Goal: Information Seeking & Learning: Understand process/instructions

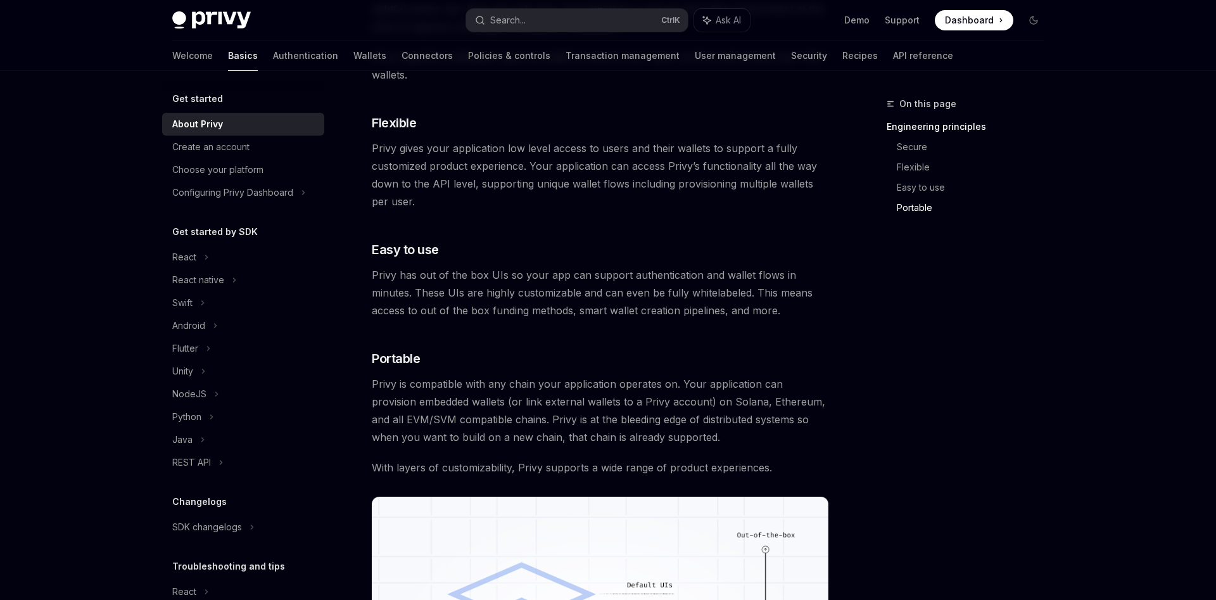
scroll to position [1163, 0]
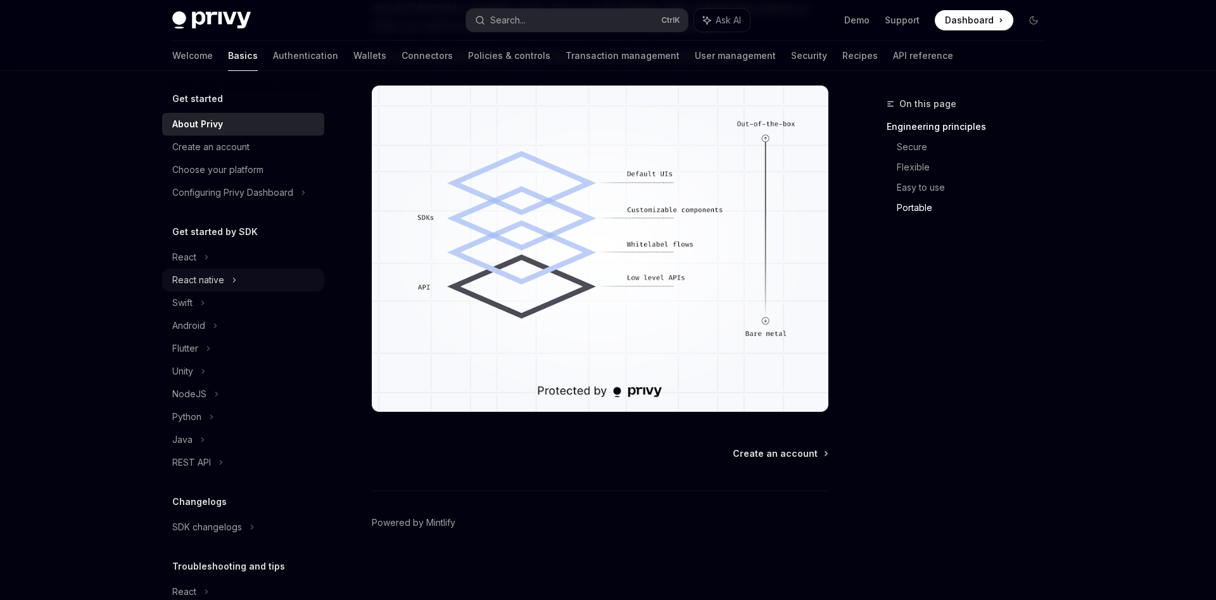
click at [207, 281] on div "React native" at bounding box center [198, 279] width 52 height 15
click at [205, 306] on div "Installation" at bounding box center [201, 302] width 43 height 15
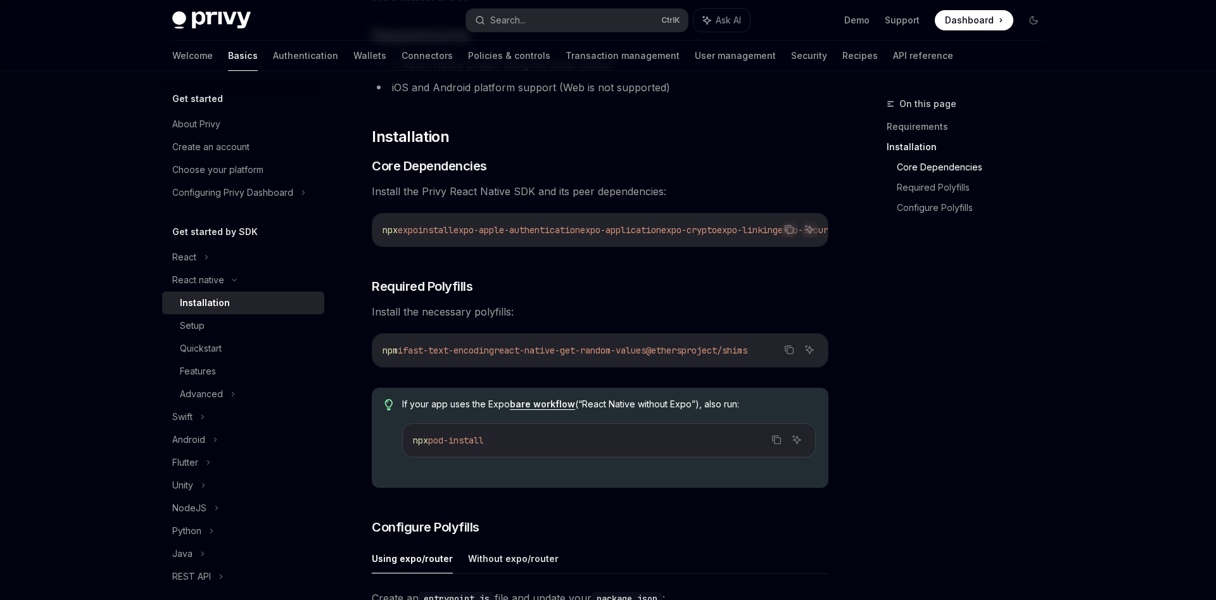
scroll to position [129, 0]
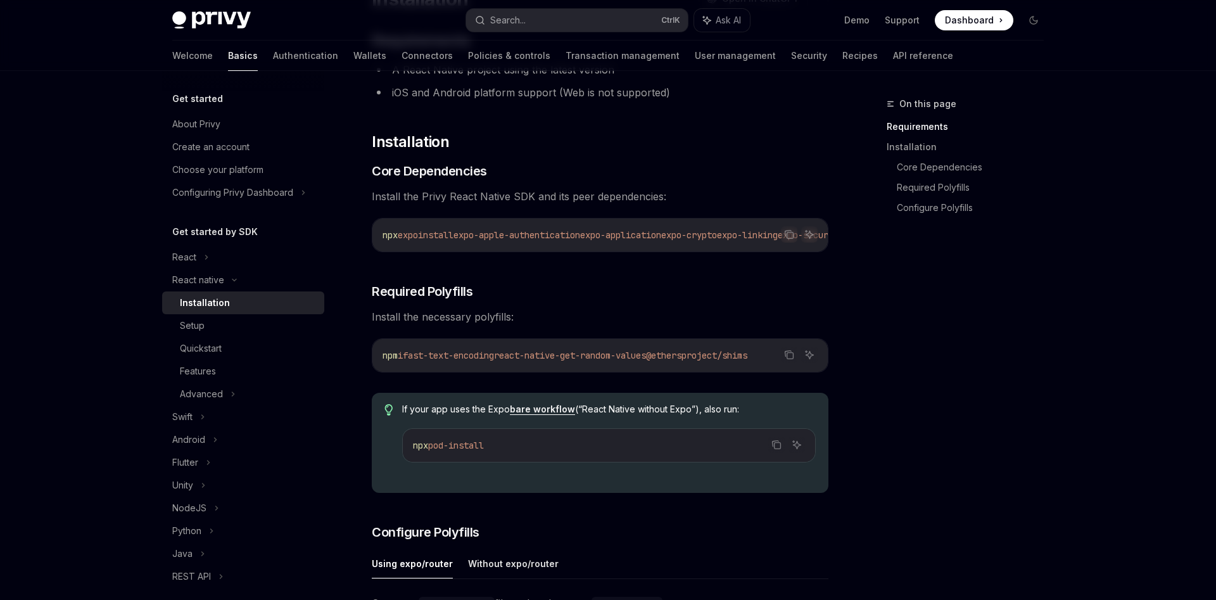
click at [661, 238] on span "expo-application" at bounding box center [620, 234] width 81 height 11
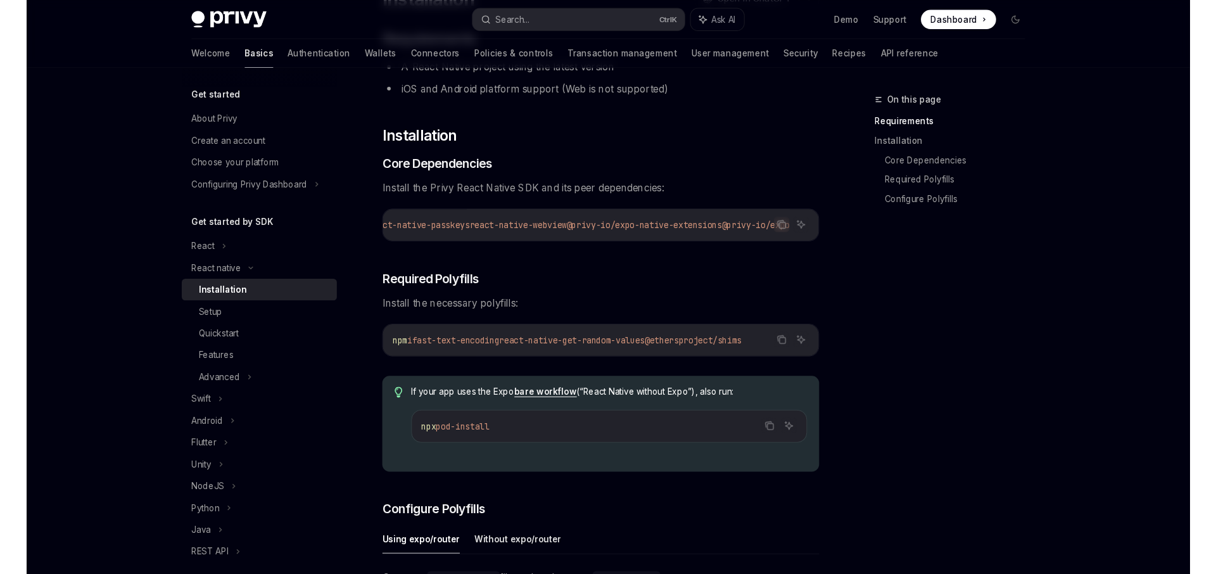
scroll to position [0, 703]
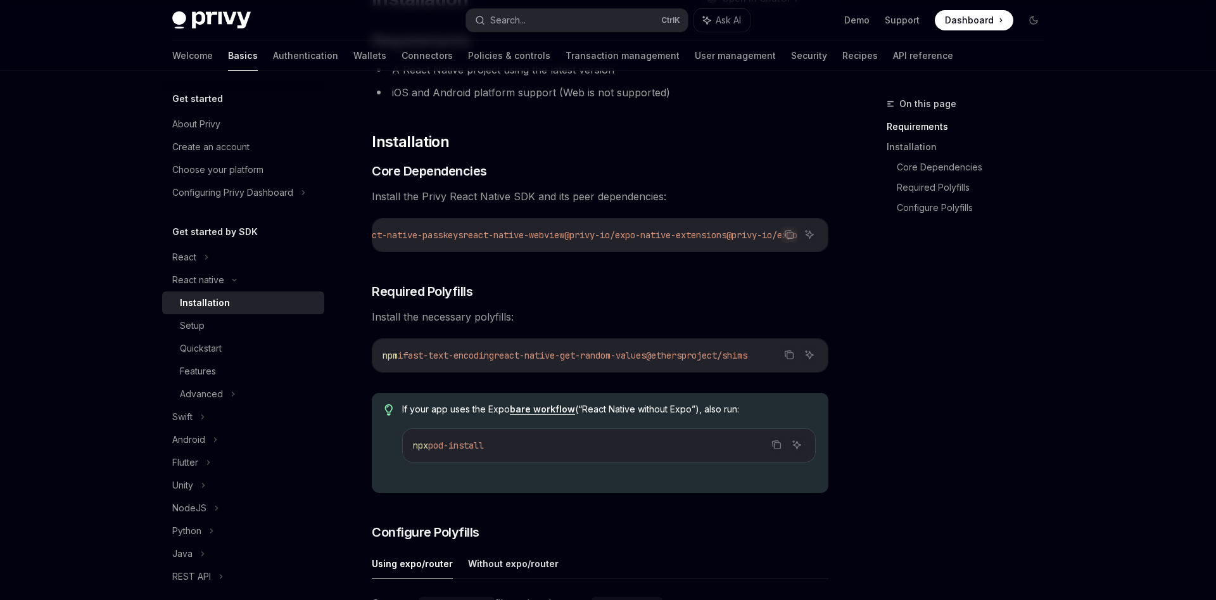
click at [720, 358] on span "@ethersproject/shims" at bounding box center [696, 355] width 101 height 11
click at [513, 360] on span "react-native-get-random-values" at bounding box center [570, 355] width 152 height 11
click at [519, 348] on code "npm i fast-text-encoding react-native-get-random-values @ethersproject/shims" at bounding box center [600, 355] width 435 height 15
drag, startPoint x: 653, startPoint y: 356, endPoint x: 442, endPoint y: 359, distance: 211.0
click at [442, 359] on span "npm i fast-text-encoding react-native-get-random-values @ethersproject/shims" at bounding box center [565, 355] width 365 height 11
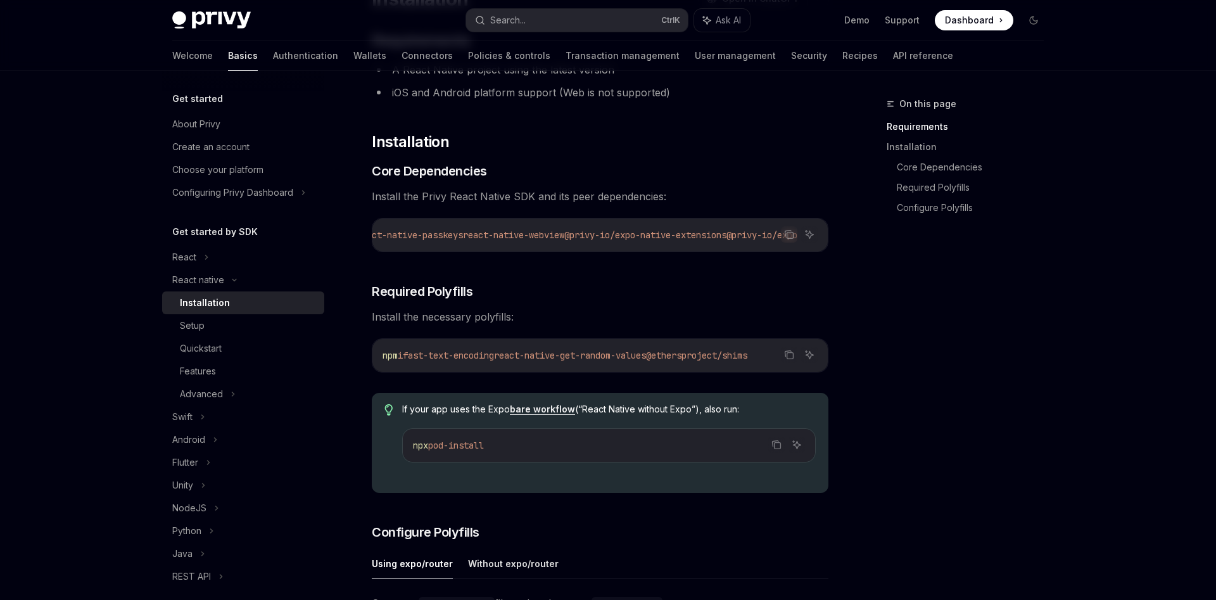
click at [685, 243] on div "npx expo install expo-apple-authentication expo-application expo-crypto expo-li…" at bounding box center [601, 235] width 456 height 33
click at [641, 230] on span "@privy-io/expo-native-extensions" at bounding box center [645, 234] width 162 height 11
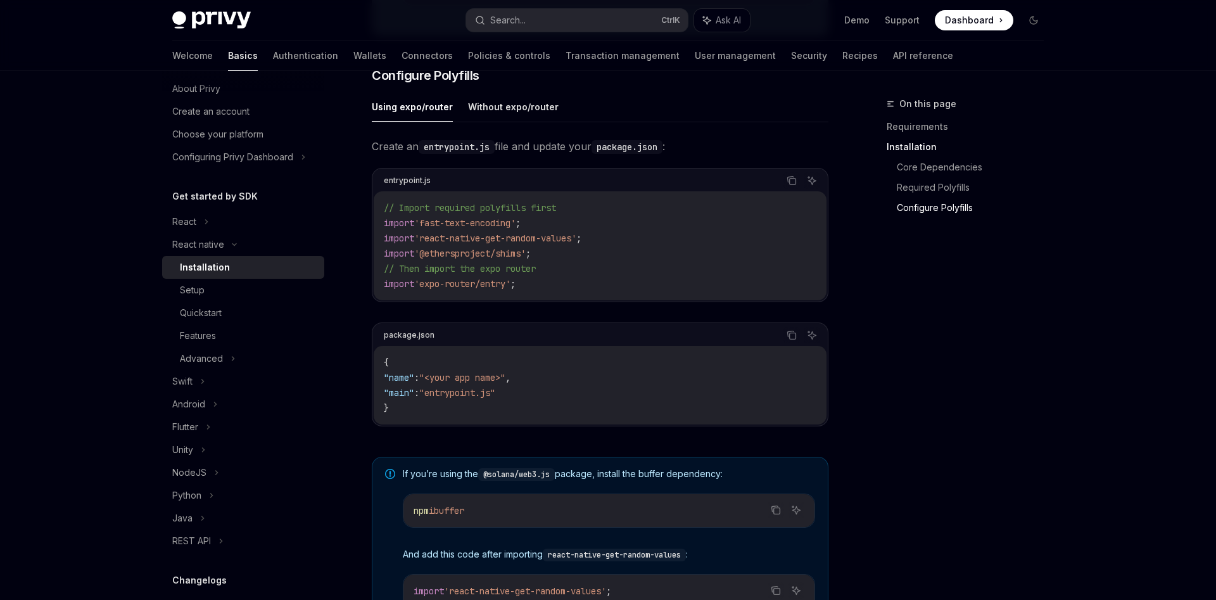
scroll to position [0, 0]
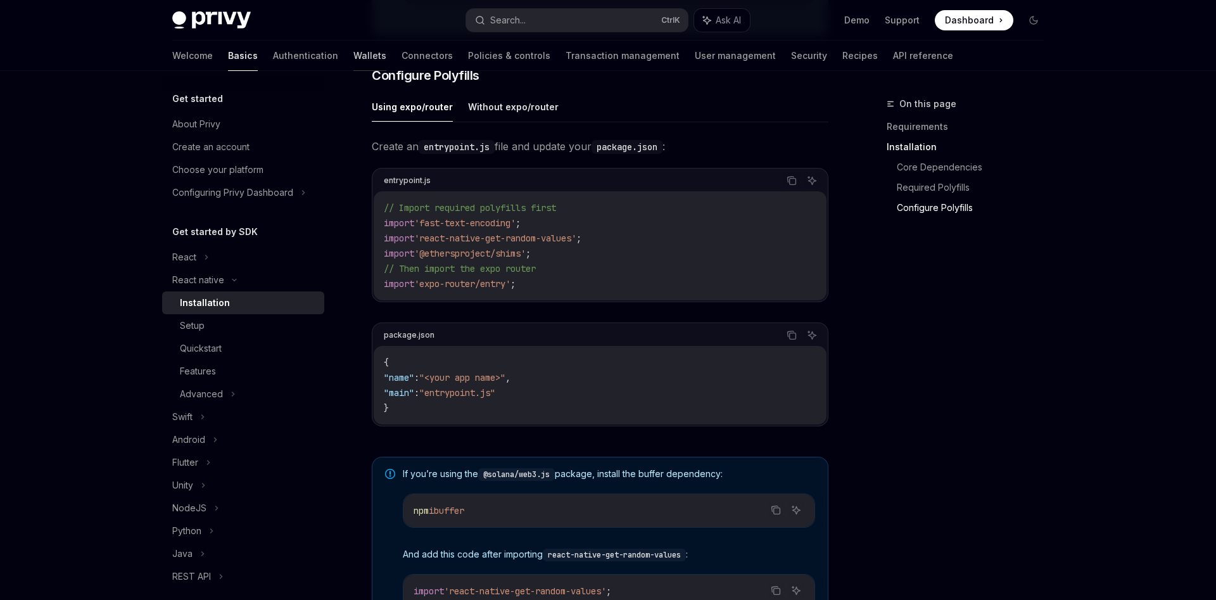
click at [354, 54] on link "Wallets" at bounding box center [370, 56] width 33 height 30
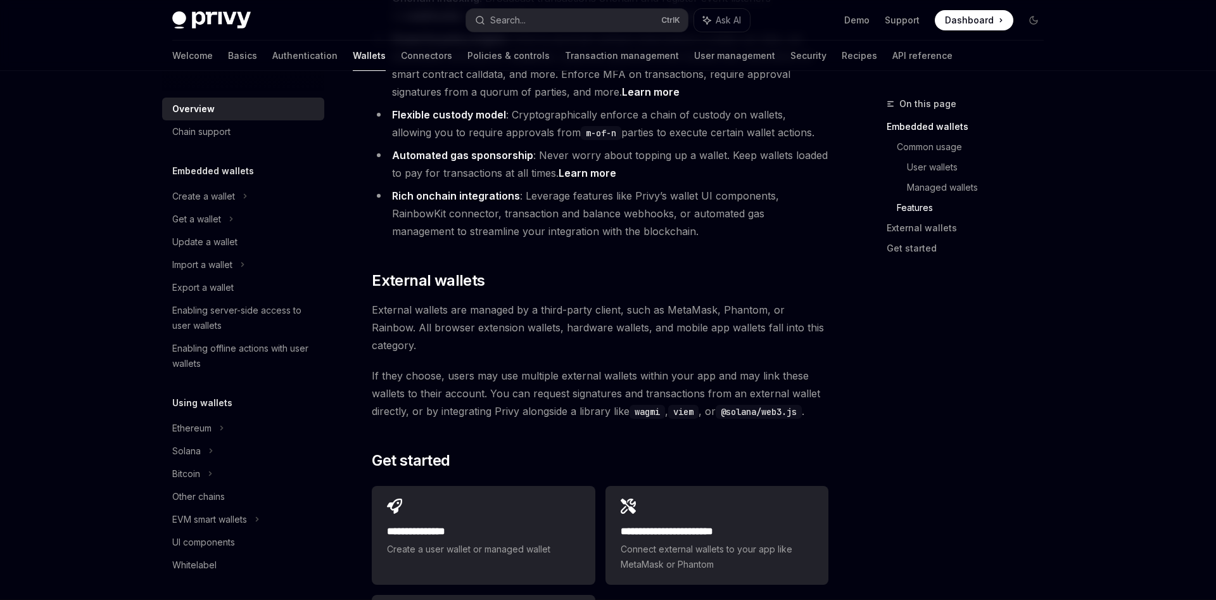
scroll to position [1745, 0]
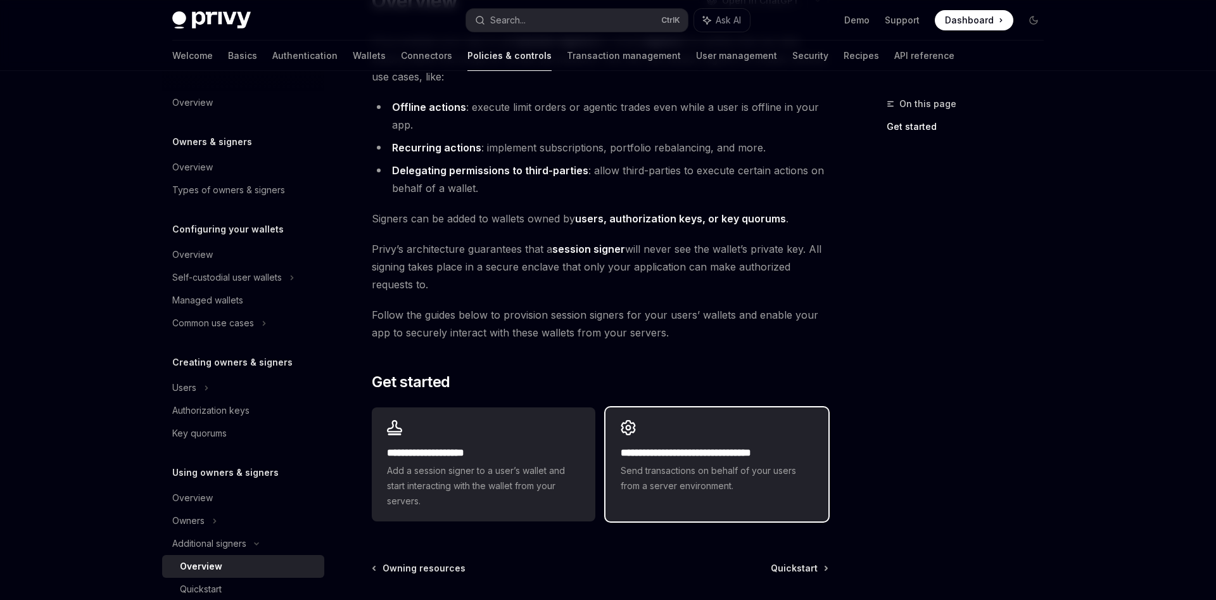
scroll to position [122, 0]
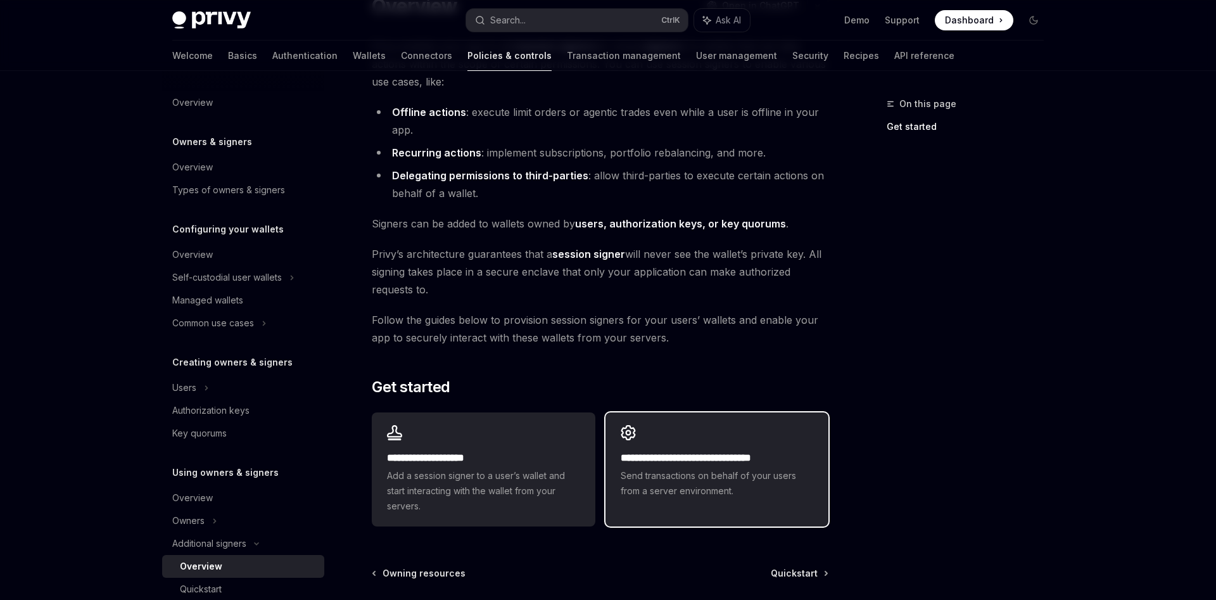
click at [724, 464] on div "**********" at bounding box center [717, 474] width 193 height 48
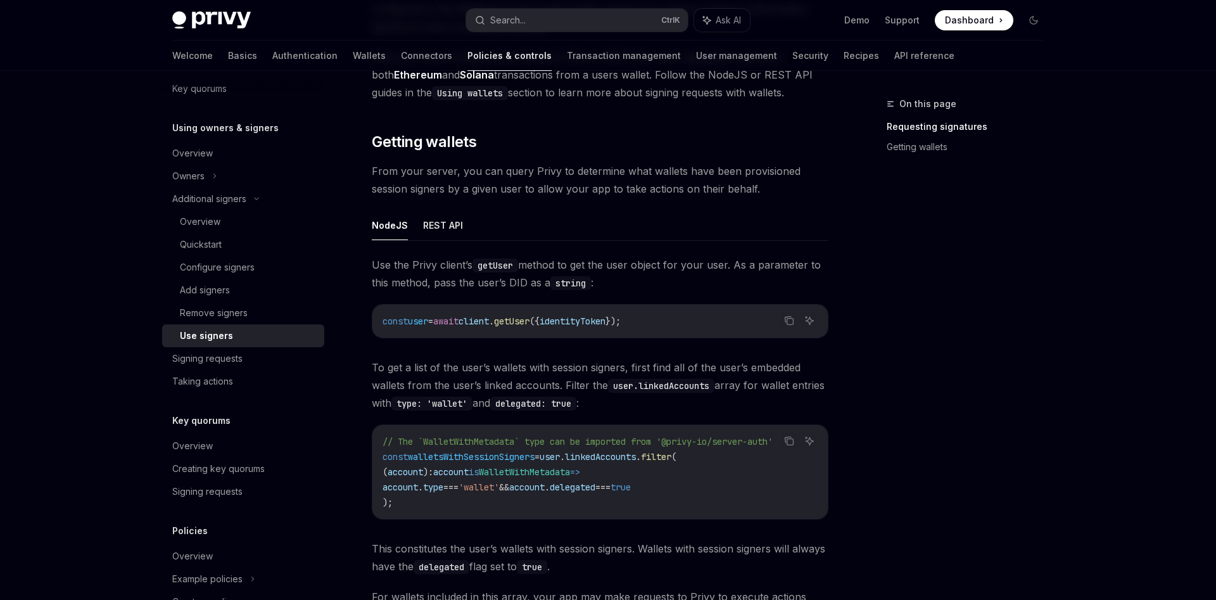
scroll to position [246, 0]
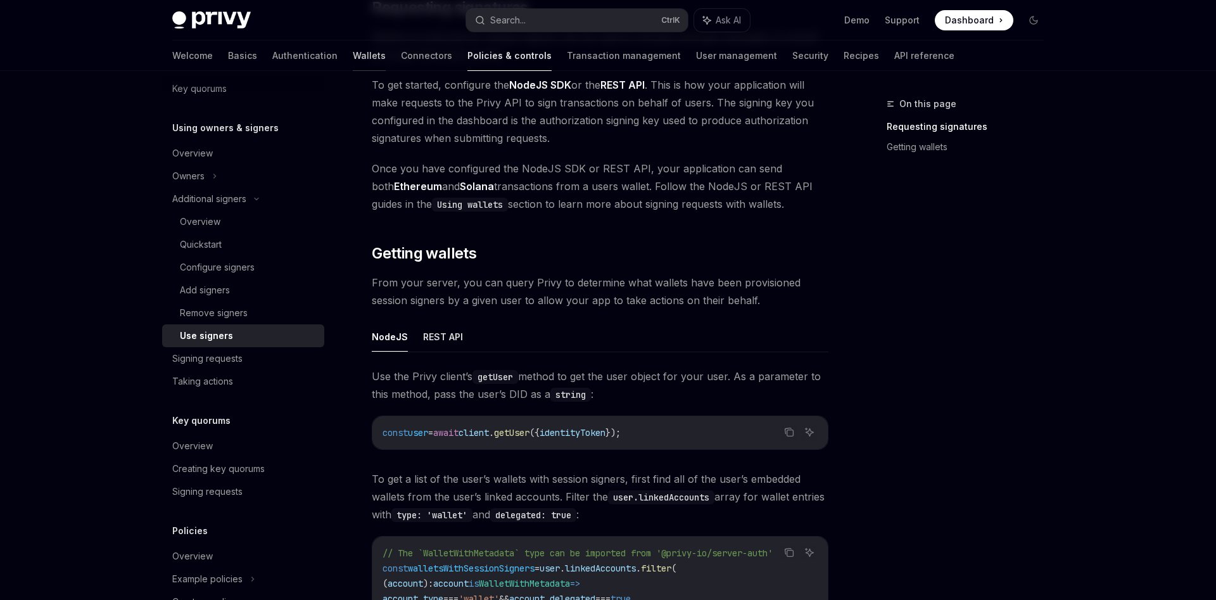
click at [353, 58] on link "Wallets" at bounding box center [369, 56] width 33 height 30
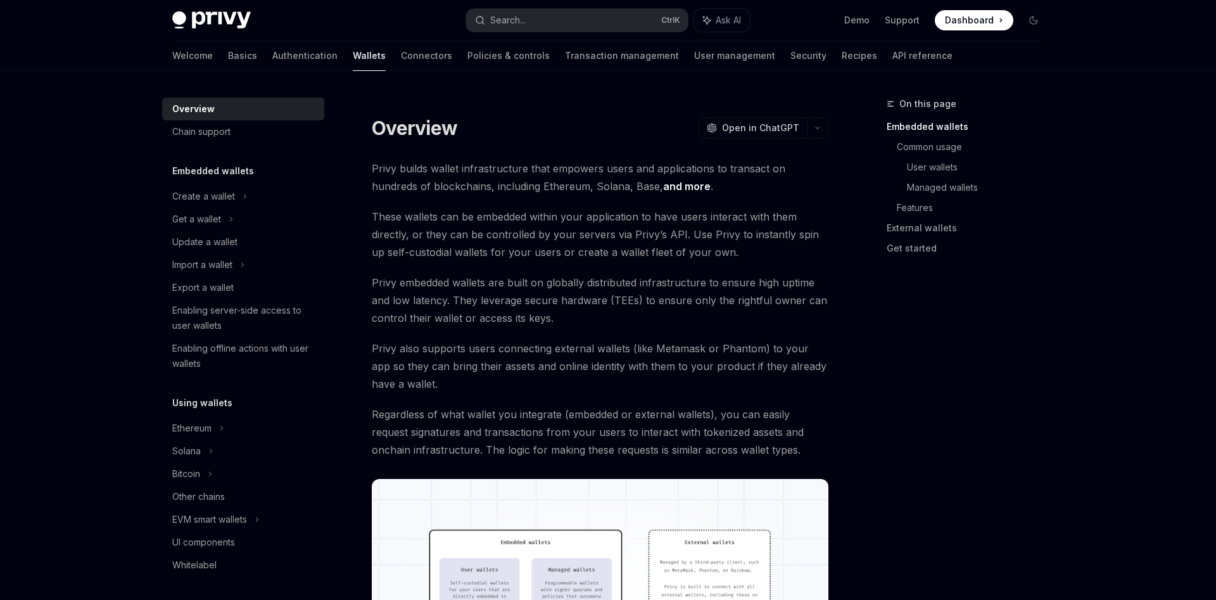
click at [663, 188] on link "and more" at bounding box center [687, 186] width 48 height 13
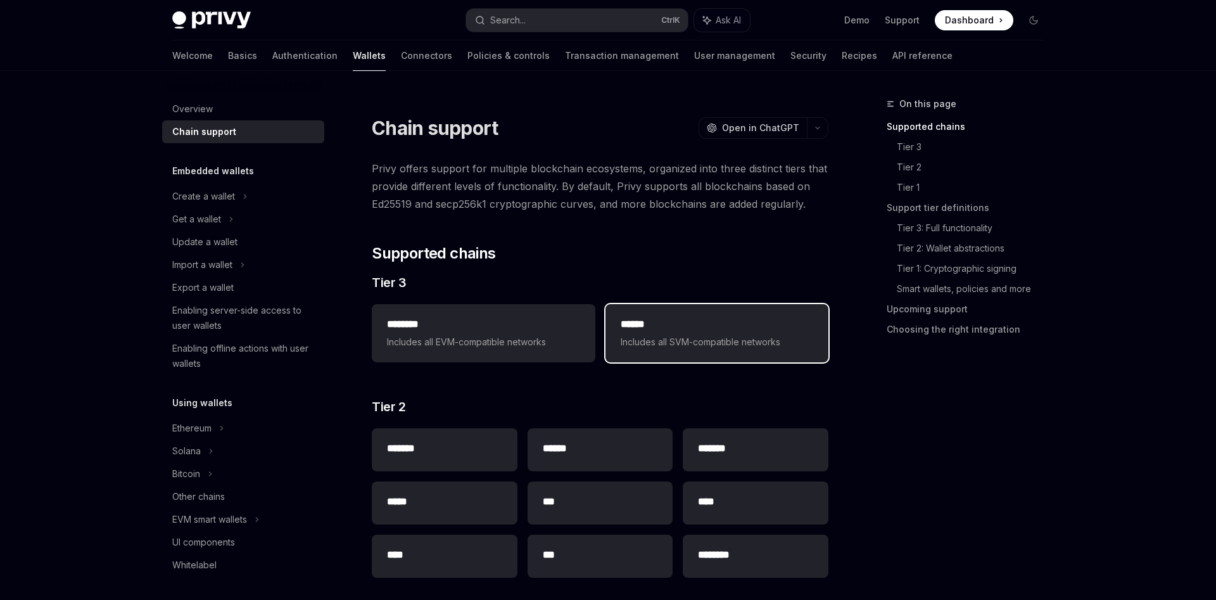
click at [646, 338] on span "Includes all SVM-compatible networks" at bounding box center [717, 342] width 193 height 15
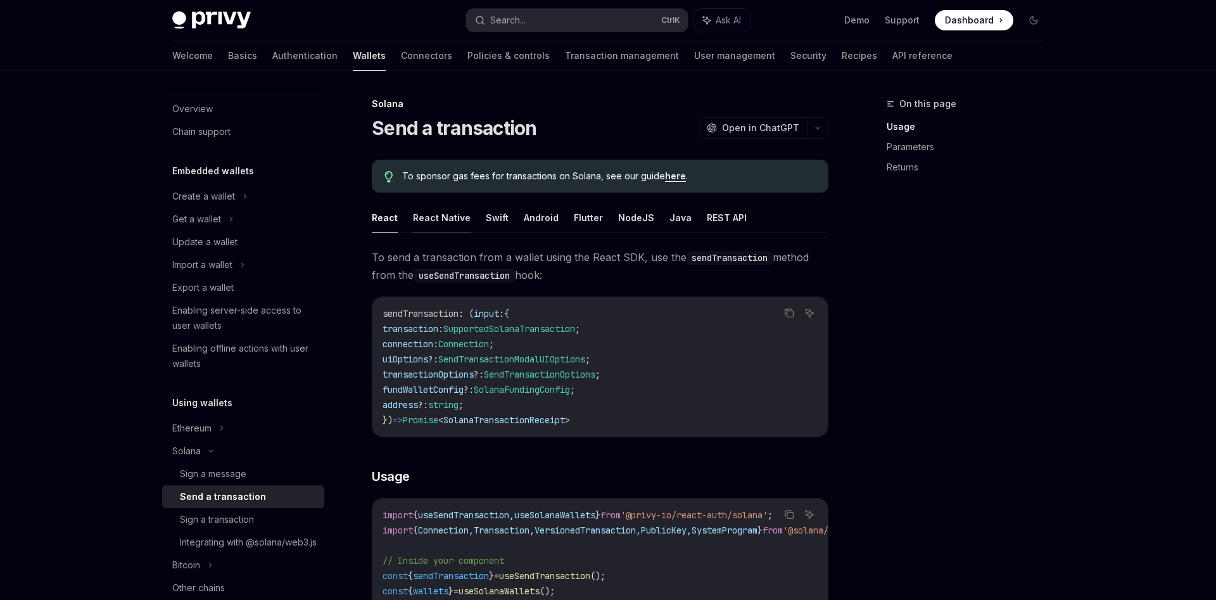
click at [433, 221] on button "React Native" at bounding box center [442, 218] width 58 height 30
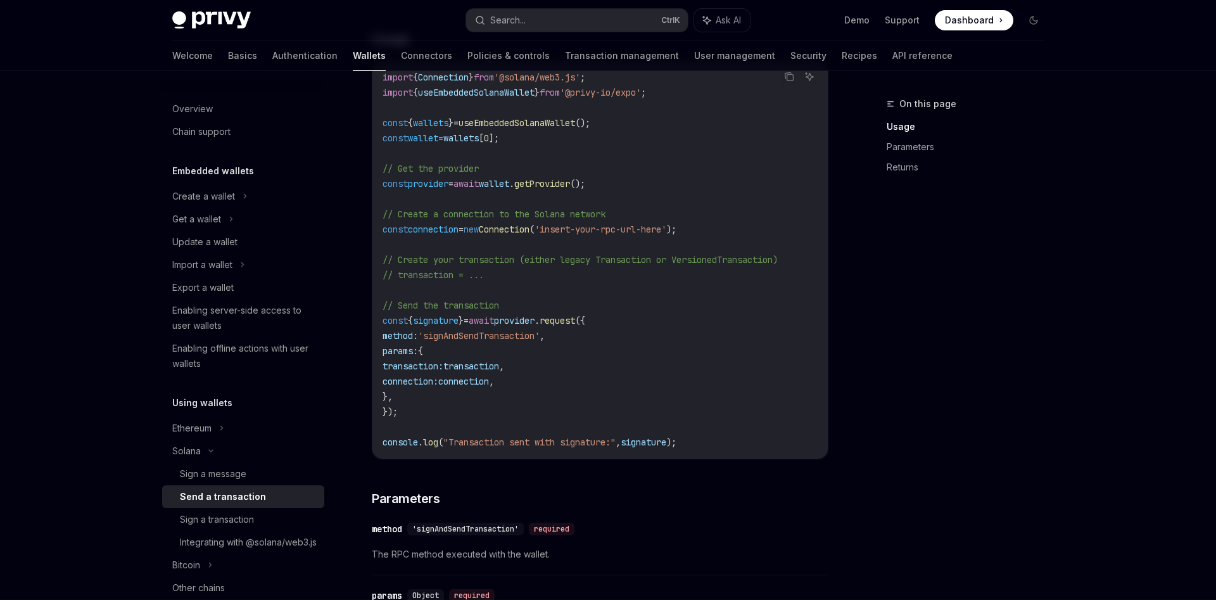
scroll to position [388, 0]
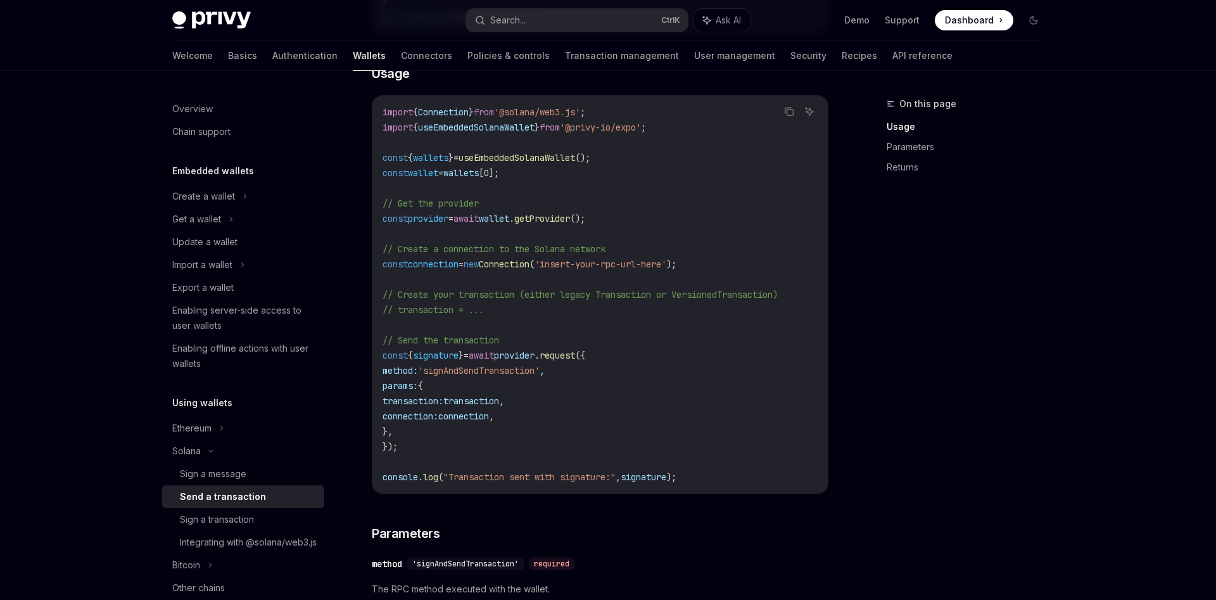
click at [667, 270] on code "import { Connection } from '@solana/web3.js' ; import { useEmbeddedSolanaWallet…" at bounding box center [600, 295] width 435 height 380
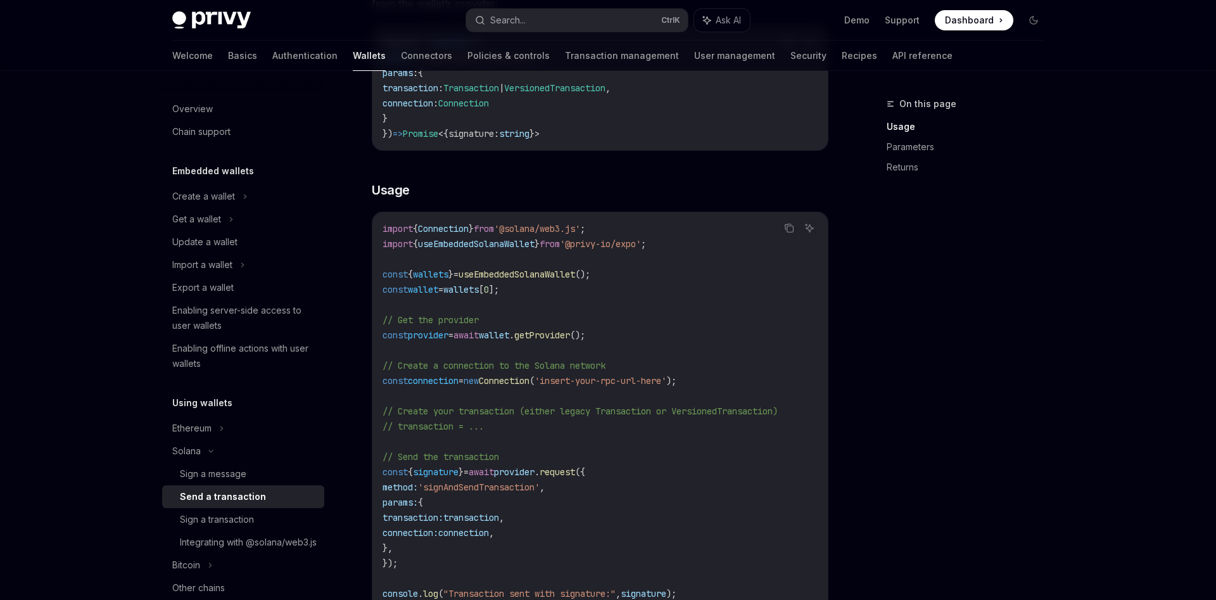
scroll to position [257, 0]
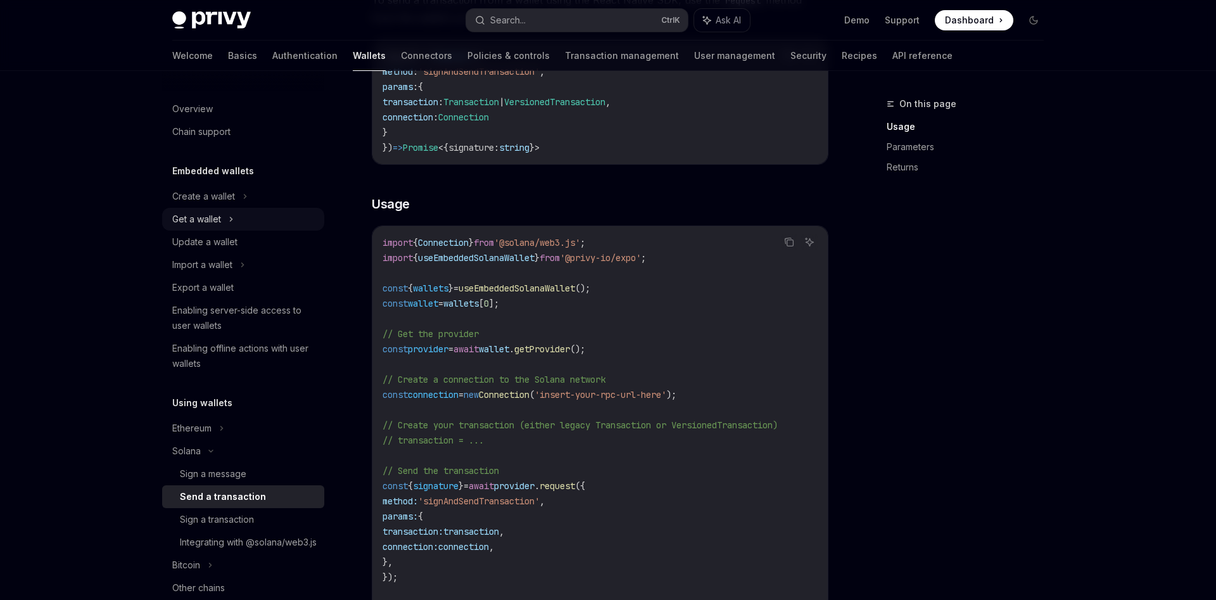
click at [217, 217] on div "Get a wallet" at bounding box center [196, 219] width 49 height 15
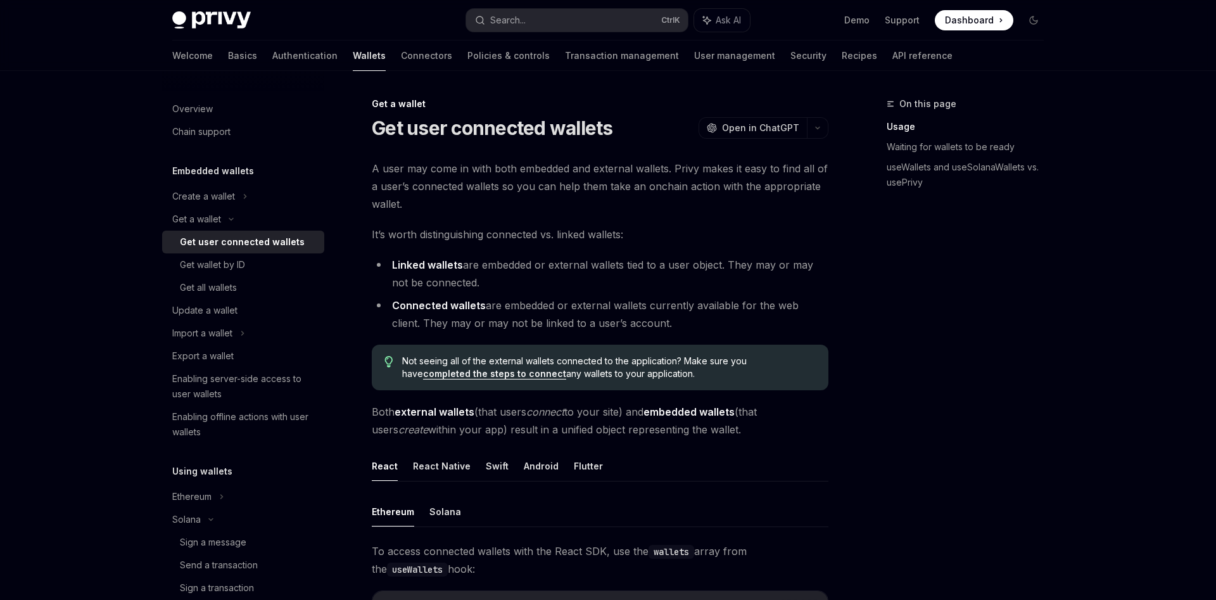
click at [228, 244] on div "Get user connected wallets" at bounding box center [242, 241] width 125 height 15
click at [448, 468] on button "React Native" at bounding box center [442, 466] width 58 height 30
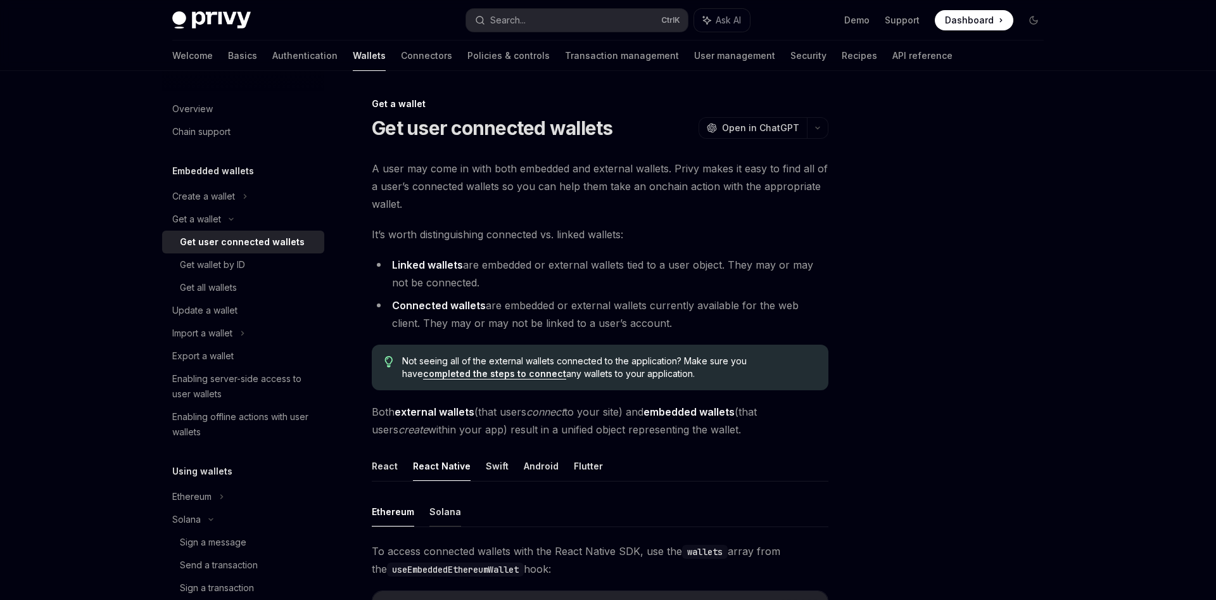
click at [447, 508] on button "Solana" at bounding box center [446, 512] width 32 height 30
type textarea "*"
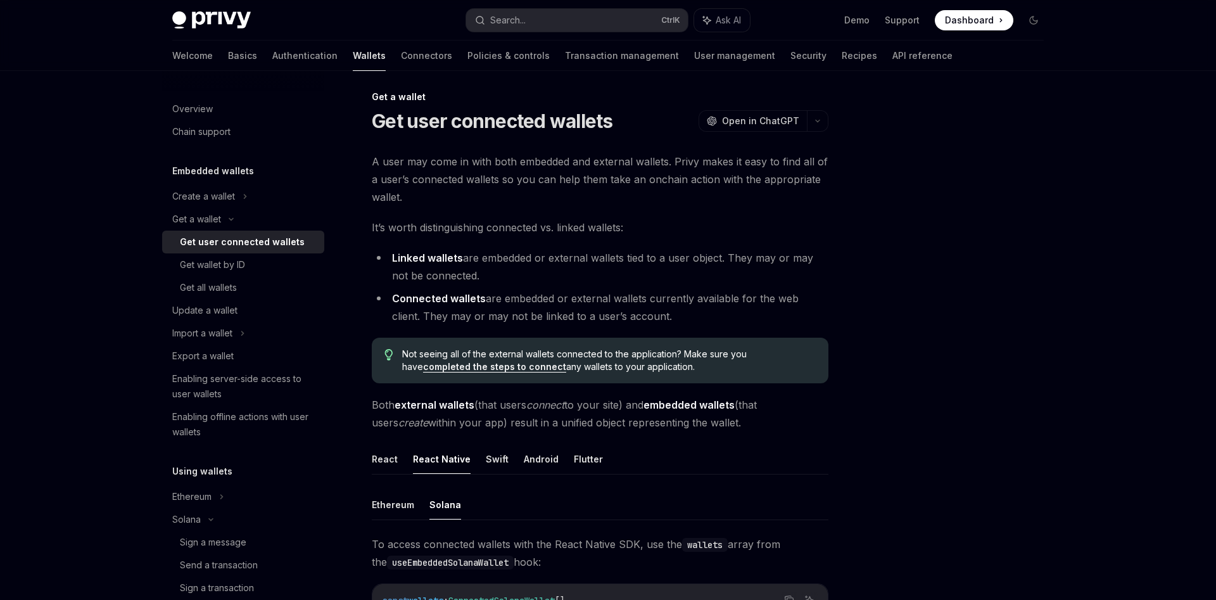
scroll to position [258, 0]
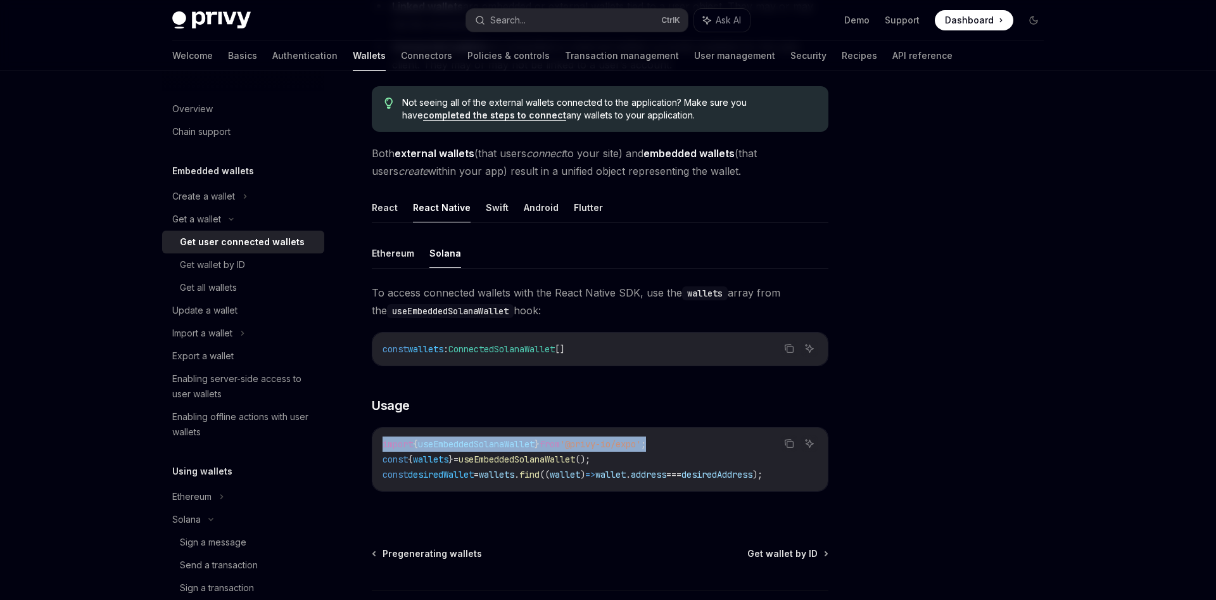
drag, startPoint x: 689, startPoint y: 444, endPoint x: 366, endPoint y: 444, distance: 323.7
click at [373, 444] on div "import { useEmbeddedSolanaWallet } from '@privy-io/expo' ; const { wallets } = …" at bounding box center [601, 459] width 456 height 63
copy span "import { useEmbeddedSolanaWallet } from '@privy-io/expo' ;"
drag, startPoint x: 383, startPoint y: 461, endPoint x: 627, endPoint y: 459, distance: 243.3
click at [627, 459] on code "import { useEmbeddedSolanaWallet } from '@privy-io/expo' ; const { wallets } = …" at bounding box center [600, 460] width 435 height 46
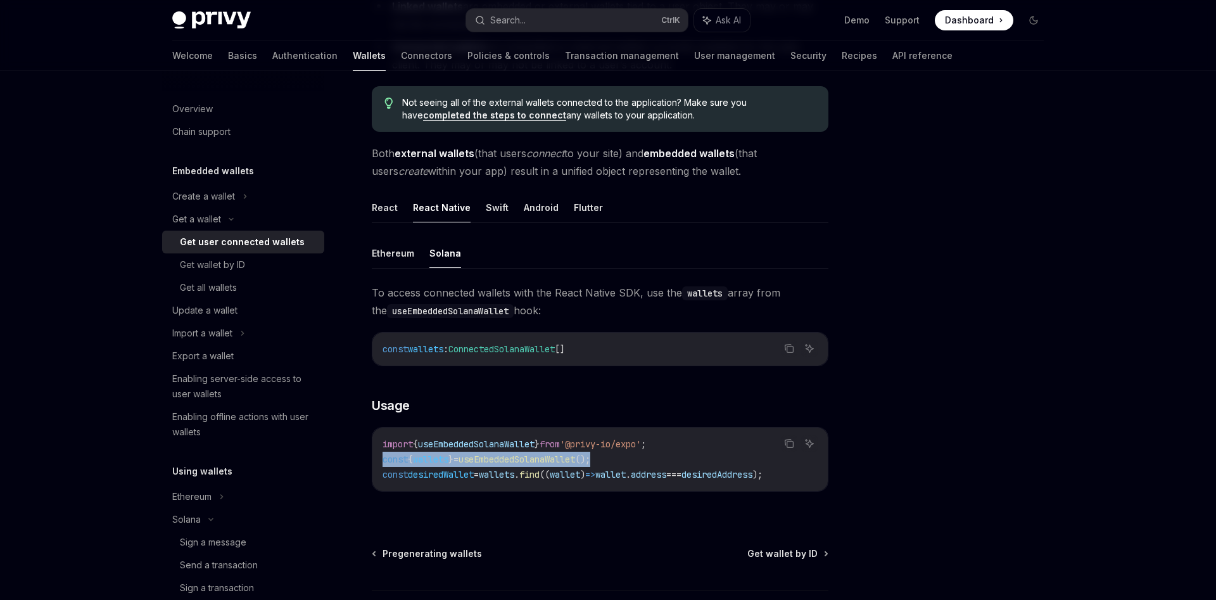
copy span "const { wallets } = useEmbeddedSolanaWallet ();"
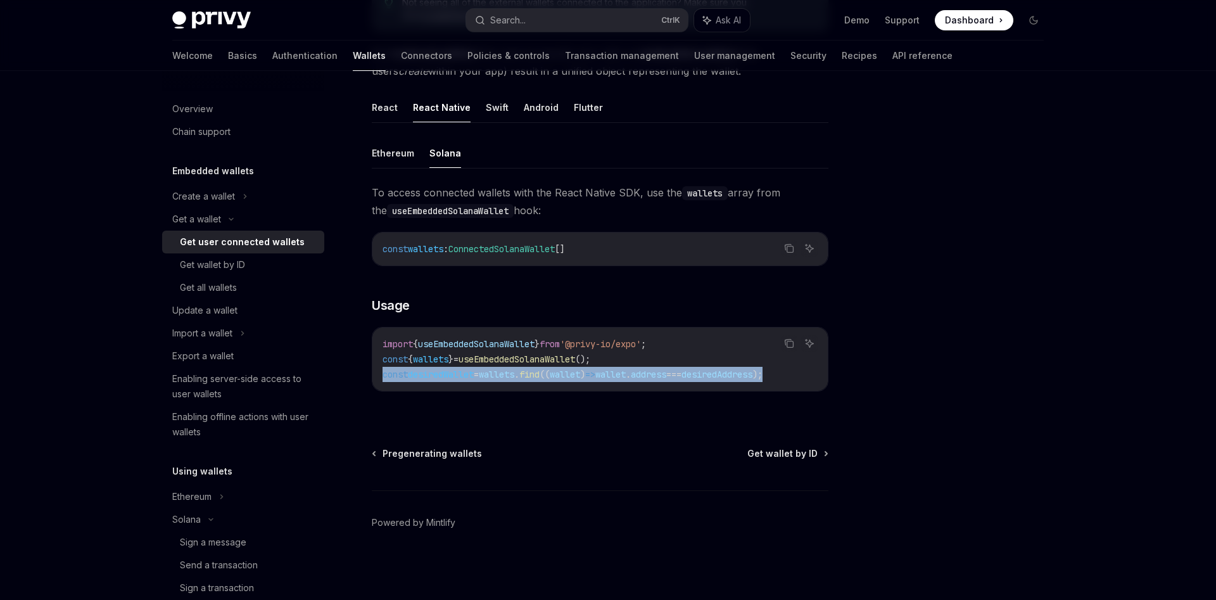
scroll to position [0, 22]
drag, startPoint x: 384, startPoint y: 374, endPoint x: 832, endPoint y: 374, distance: 448.5
click at [828, 374] on div "import { useEmbeddedSolanaWallet } from '@privy-io/expo' ; const { wallets } = …" at bounding box center [601, 359] width 456 height 63
copy span "const desiredWallet = wallets . find (( wallet ) => wallet . address === desire…"
click at [789, 343] on icon "Copy the contents from the code block" at bounding box center [789, 343] width 10 height 10
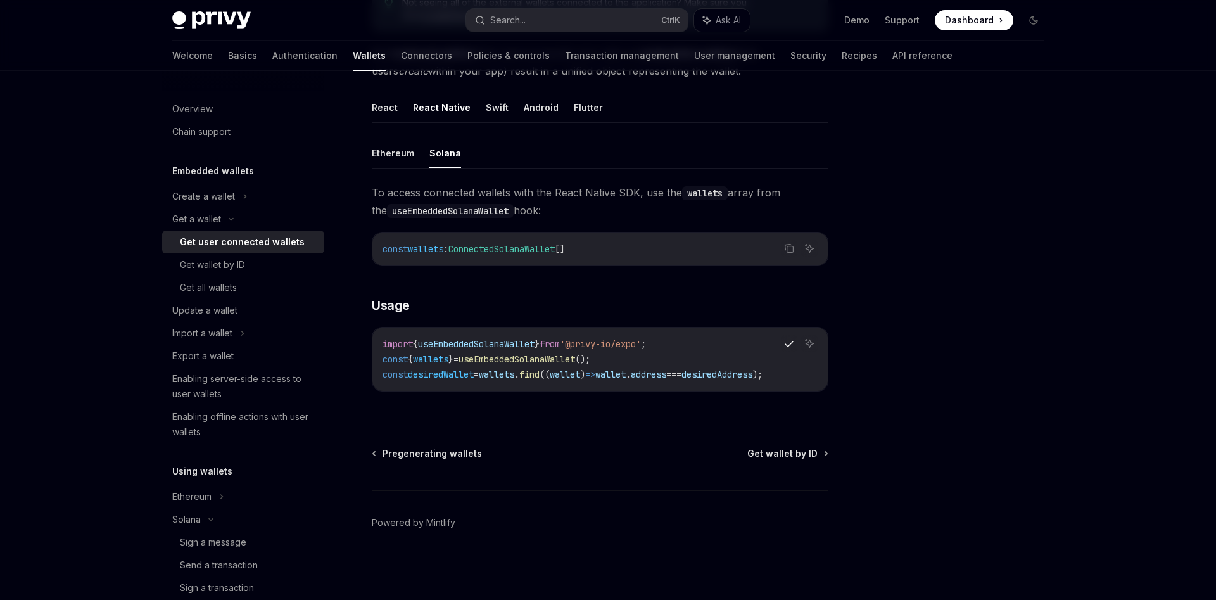
click at [591, 248] on code "const wallets : ConnectedSolanaWallet []" at bounding box center [600, 248] width 435 height 15
drag, startPoint x: 625, startPoint y: 252, endPoint x: 374, endPoint y: 252, distance: 250.2
click at [374, 252] on div "const wallets : ConnectedSolanaWallet []" at bounding box center [601, 249] width 456 height 33
copy span "const wallets : ConnectedSolanaWallet []"
click at [786, 343] on icon "Copy the contents from the code block" at bounding box center [789, 343] width 10 height 10
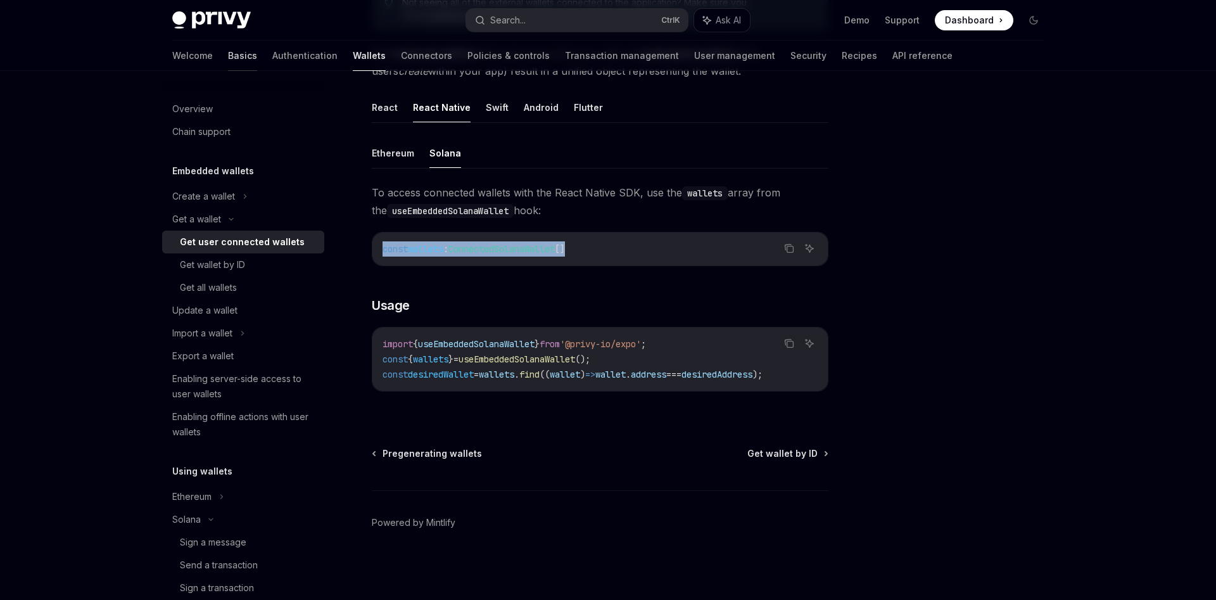
click at [228, 46] on link "Basics" at bounding box center [242, 56] width 29 height 30
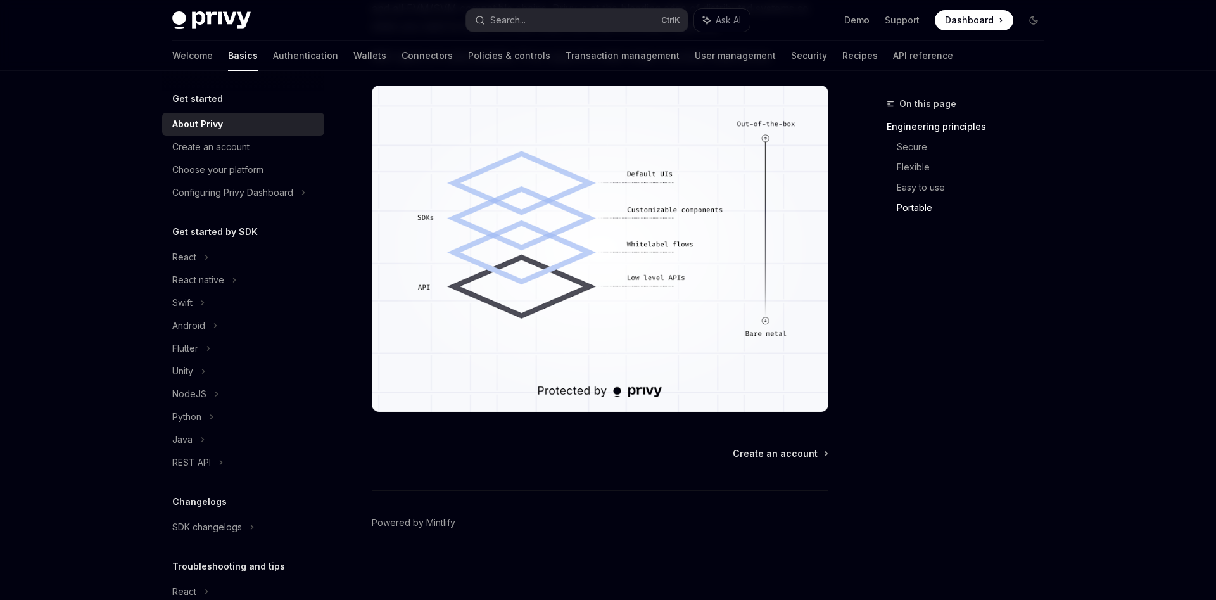
scroll to position [893, 0]
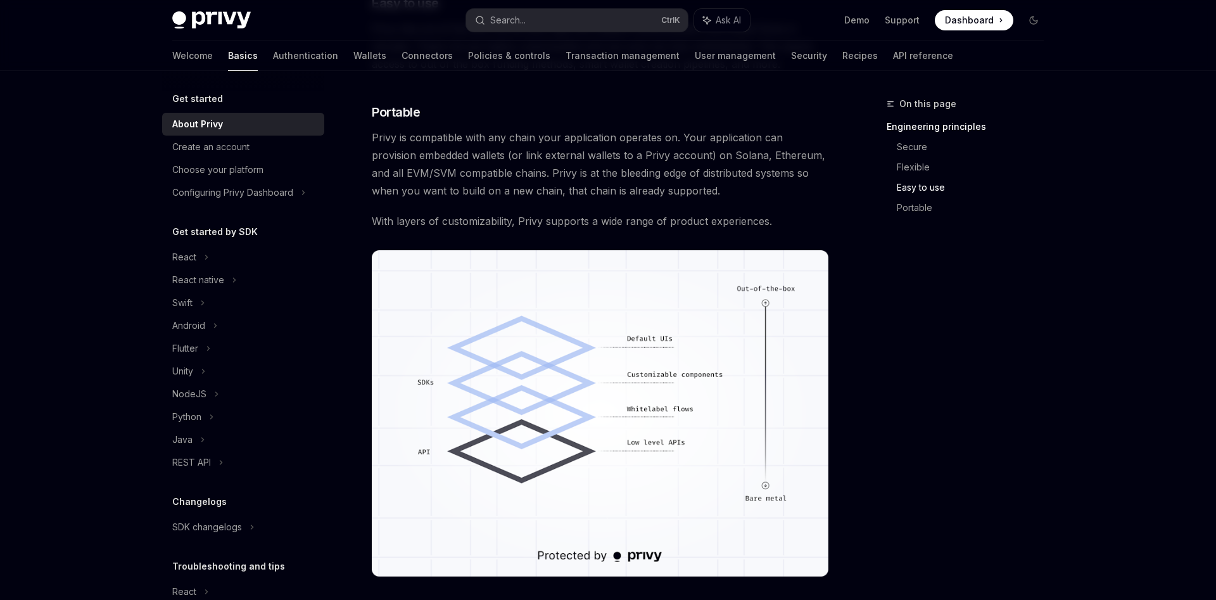
click at [194, 102] on h5 "Get started" at bounding box center [197, 98] width 51 height 15
click at [208, 148] on div "Create an account" at bounding box center [210, 146] width 77 height 15
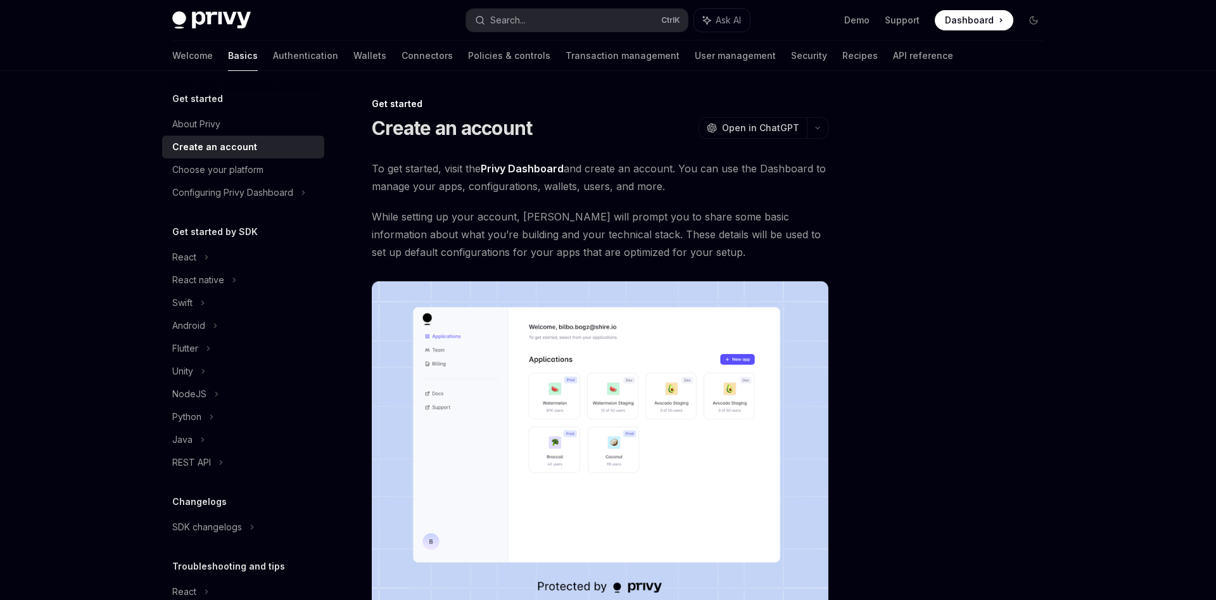
click at [189, 105] on h5 "Get started" at bounding box center [197, 98] width 51 height 15
click at [179, 127] on div "About Privy" at bounding box center [196, 124] width 48 height 15
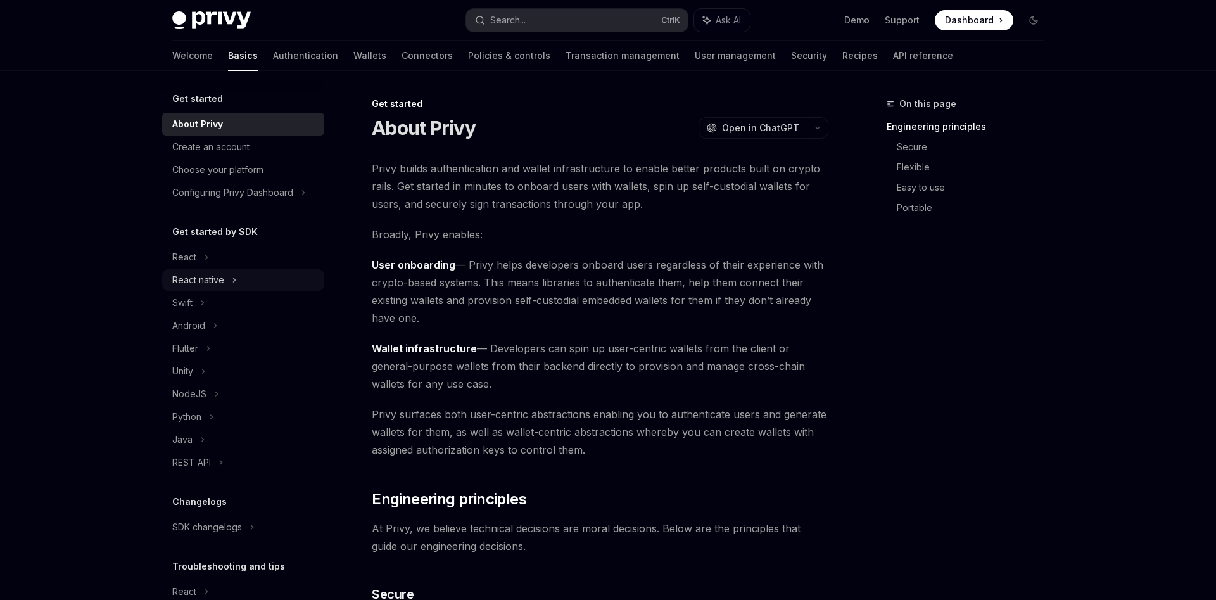
click at [189, 281] on div "React native" at bounding box center [198, 279] width 52 height 15
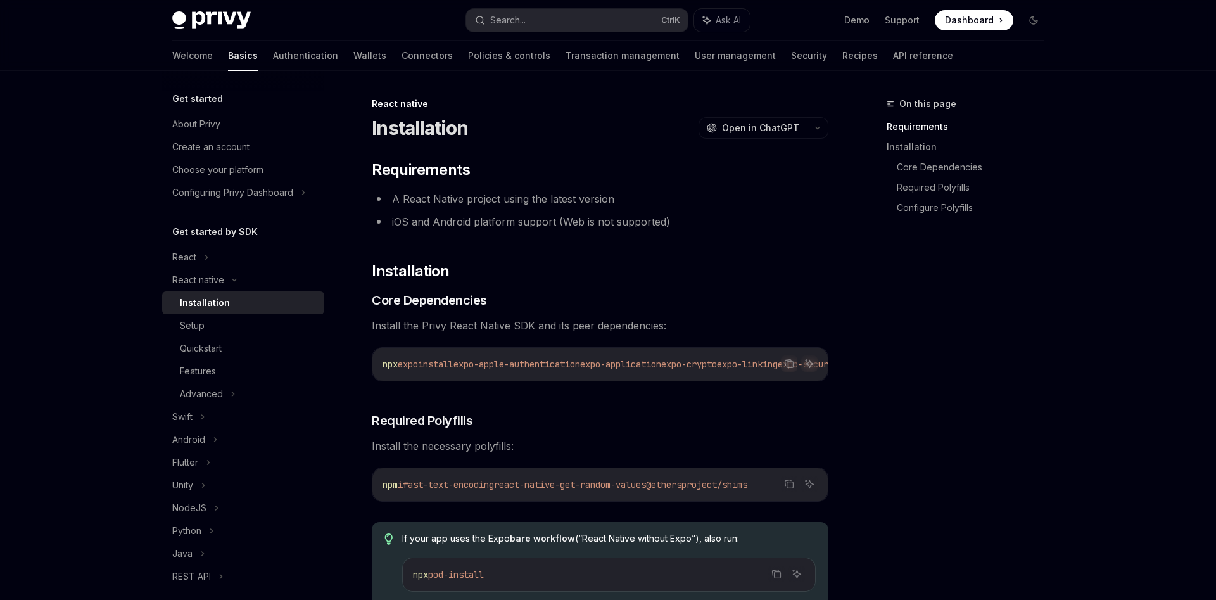
click at [210, 302] on div "Installation" at bounding box center [205, 302] width 50 height 15
type textarea "*"
click at [789, 368] on icon "Copy the contents from the code block" at bounding box center [790, 365] width 6 height 6
click at [791, 483] on icon "Copy the contents from the code block" at bounding box center [789, 484] width 10 height 10
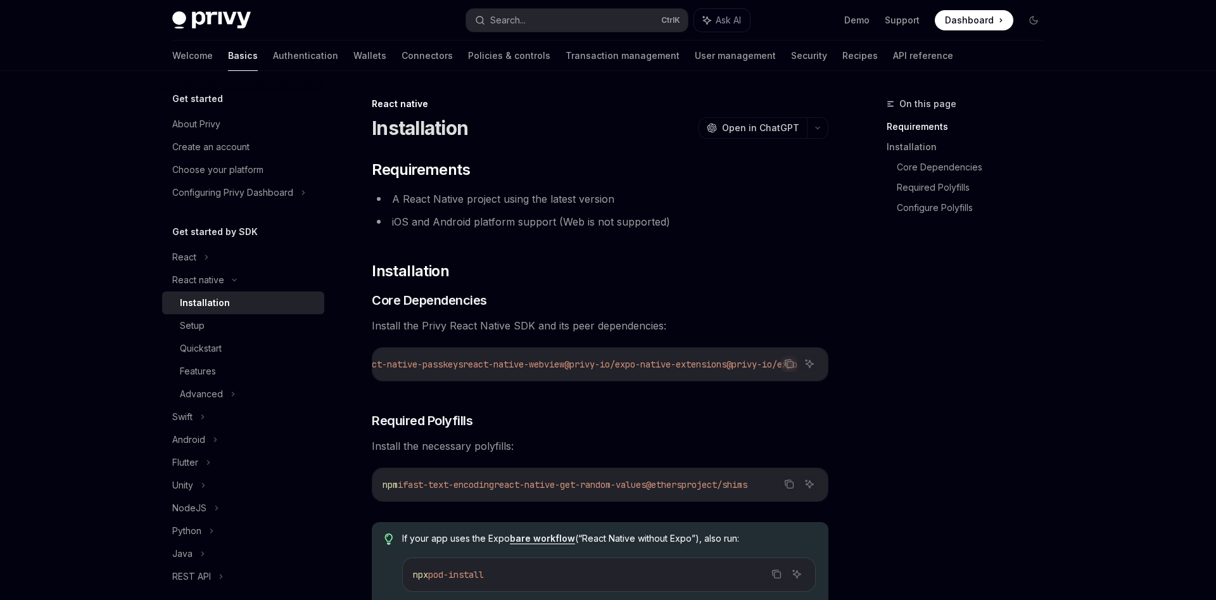
click at [494, 484] on span "fast-text-encoding" at bounding box center [448, 484] width 91 height 11
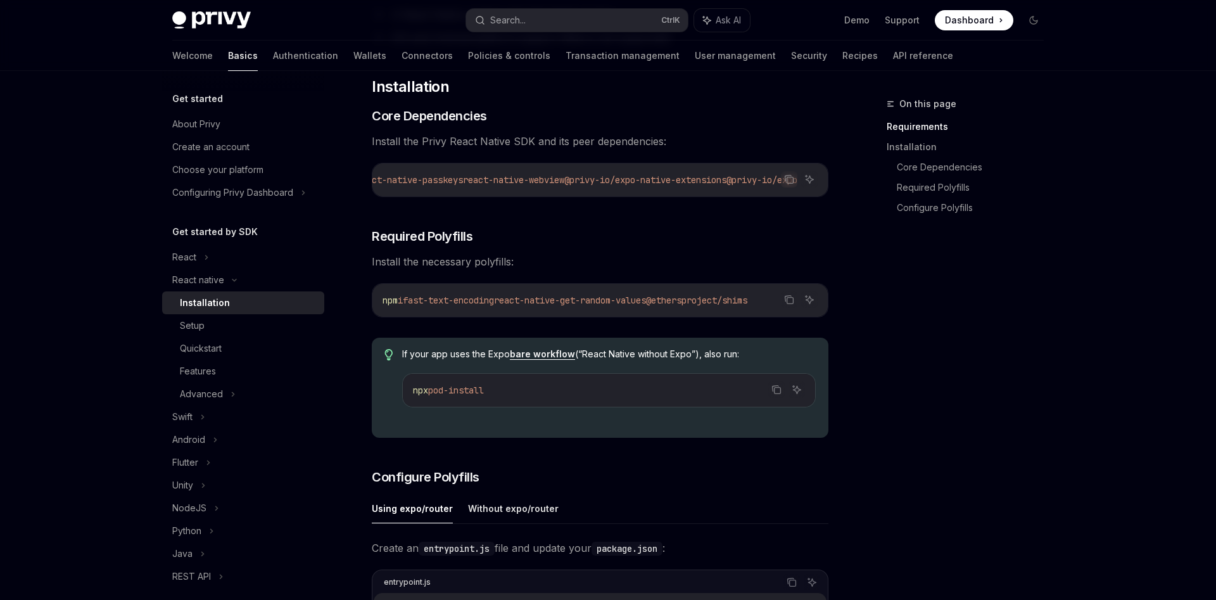
scroll to position [129, 0]
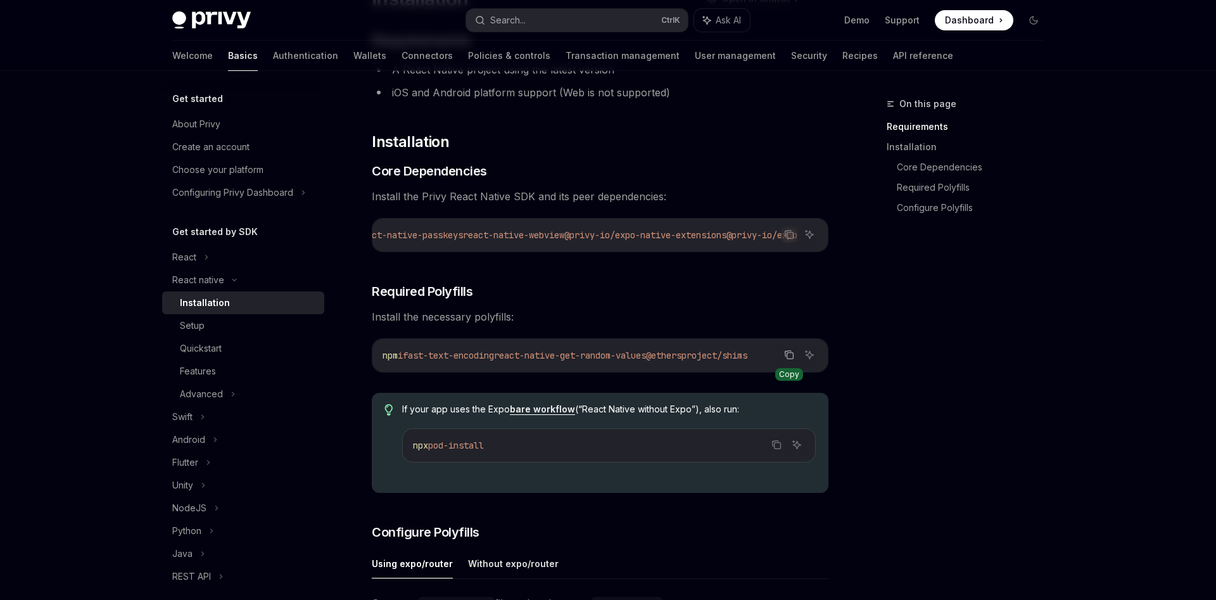
click at [787, 357] on icon "Copy the contents from the code block" at bounding box center [790, 356] width 6 height 6
